Goal: Task Accomplishment & Management: Use online tool/utility

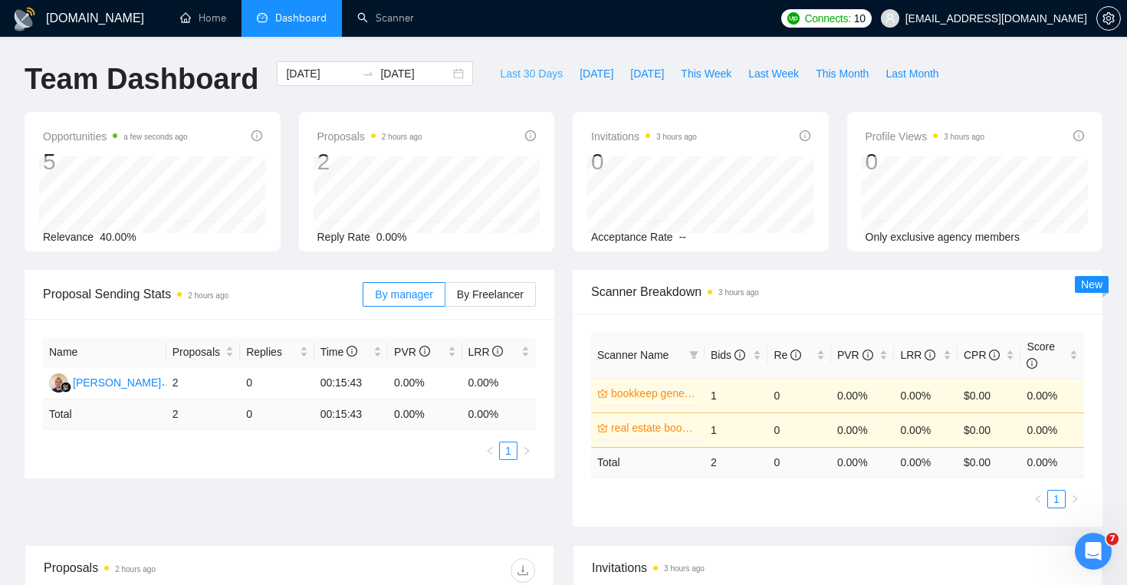
click at [515, 84] on button "Last 30 Days" at bounding box center [532, 73] width 80 height 25
type input "[DATE]"
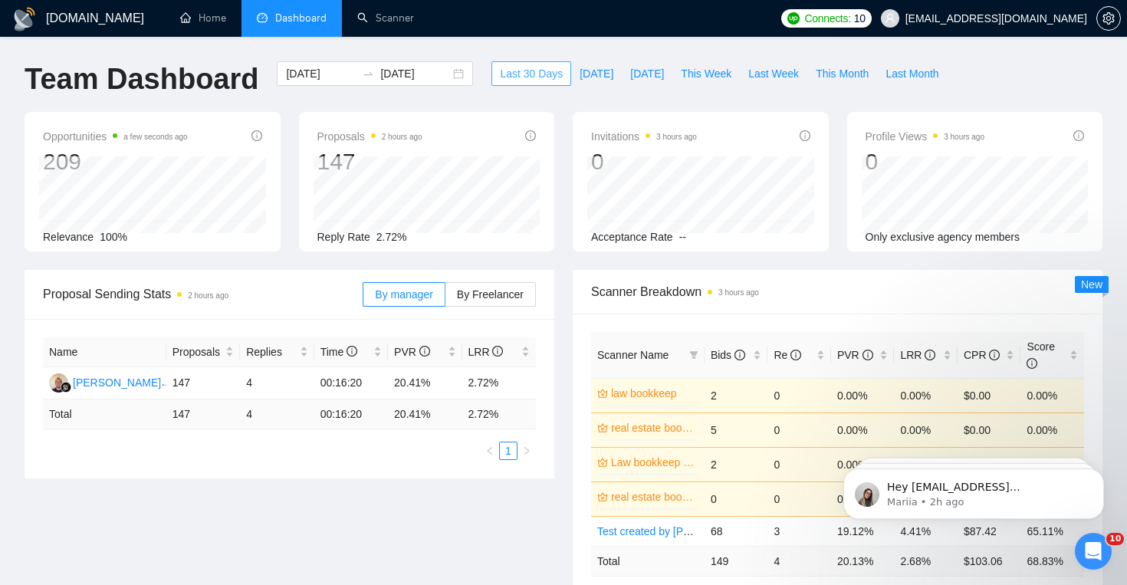
click at [515, 84] on button "Last 30 Days" at bounding box center [532, 73] width 80 height 25
click at [448, 76] on div "[DATE] [DATE]" at bounding box center [375, 73] width 196 height 25
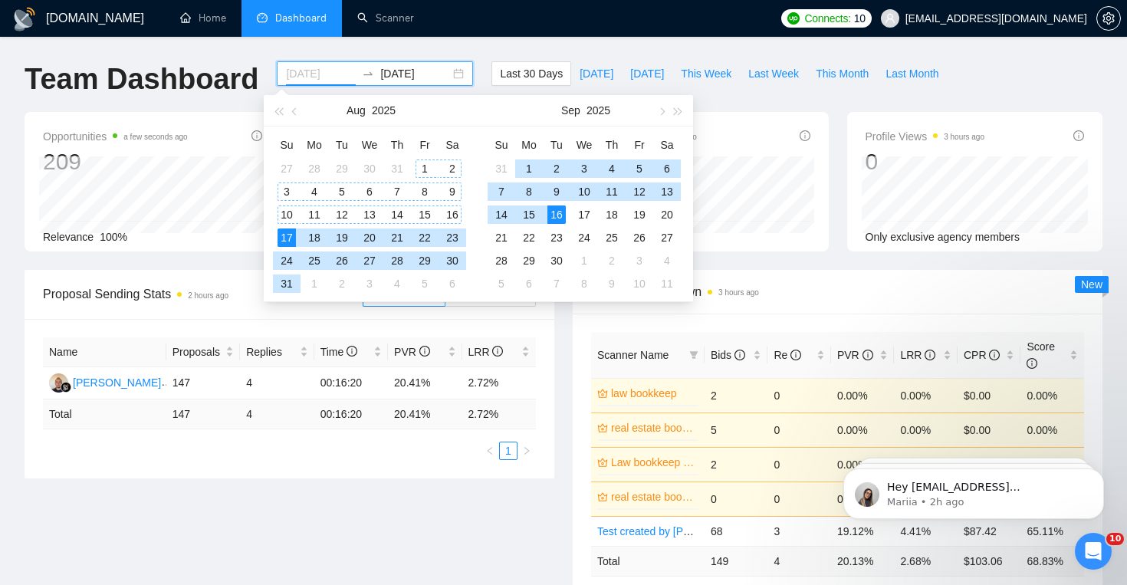
type input "[DATE]"
click at [424, 163] on div "1" at bounding box center [425, 169] width 18 height 18
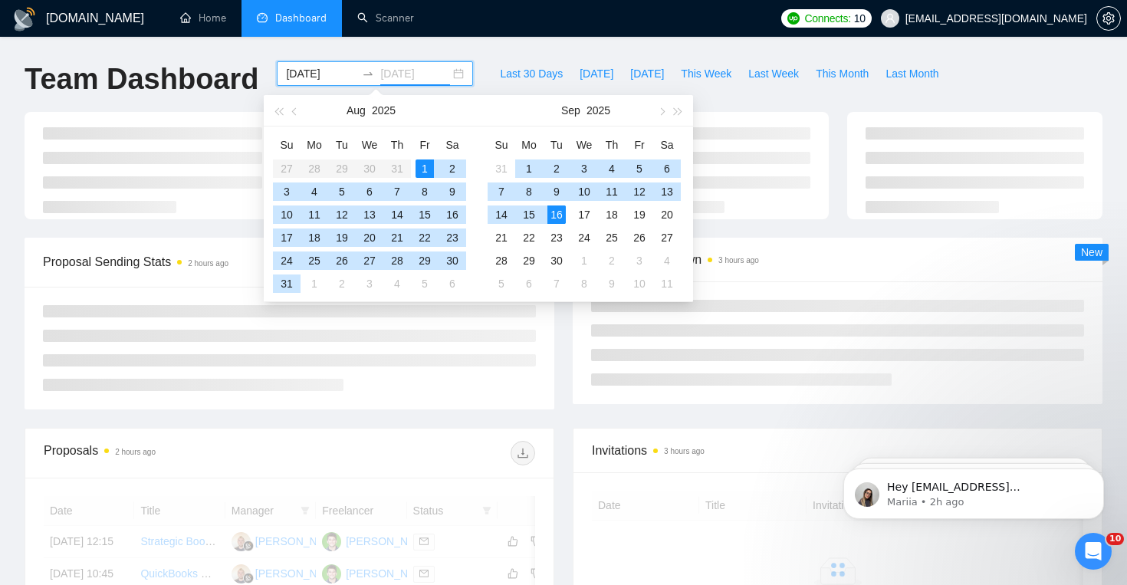
type input "[DATE]"
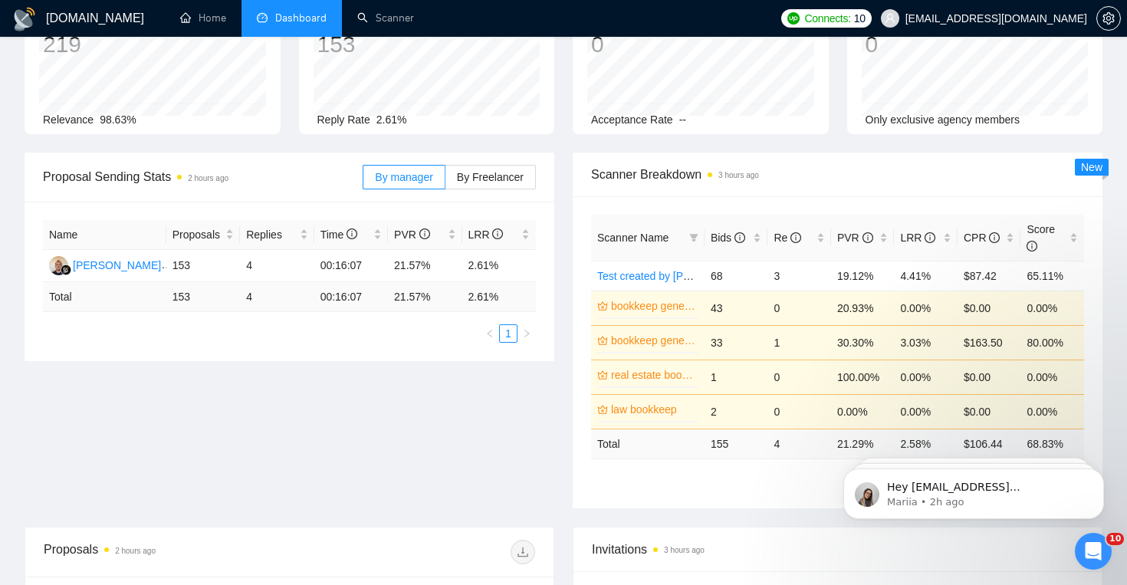
scroll to position [121, 0]
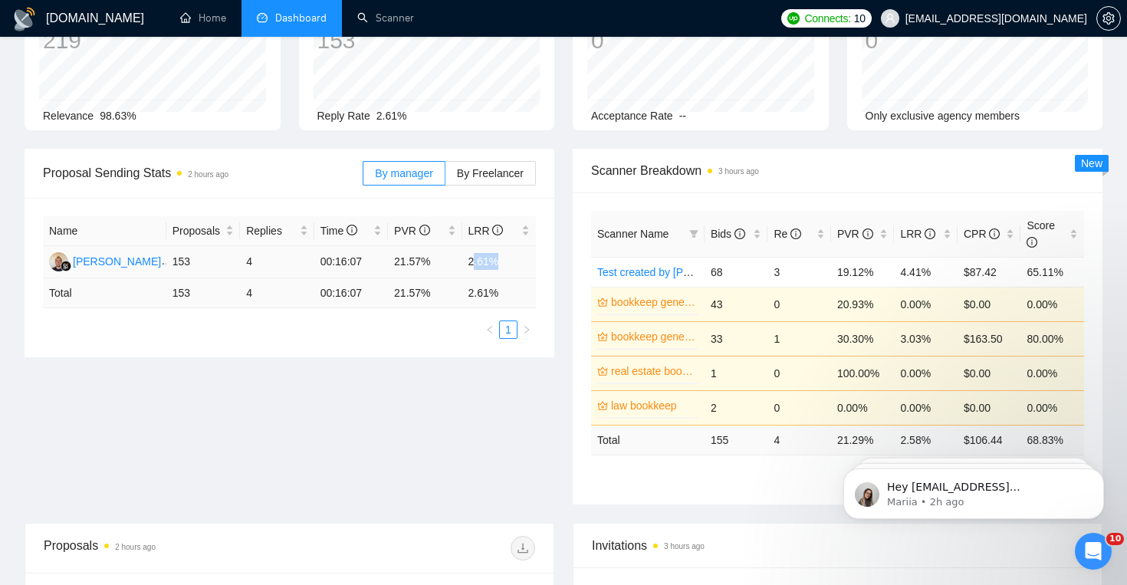
drag, startPoint x: 472, startPoint y: 262, endPoint x: 498, endPoint y: 261, distance: 25.3
click at [498, 261] on td "2.61%" at bounding box center [499, 262] width 74 height 32
click at [510, 262] on td "2.61%" at bounding box center [499, 262] width 74 height 32
click at [410, 25] on link "Scanner" at bounding box center [385, 18] width 57 height 13
